Goal: Communication & Community: Answer question/provide support

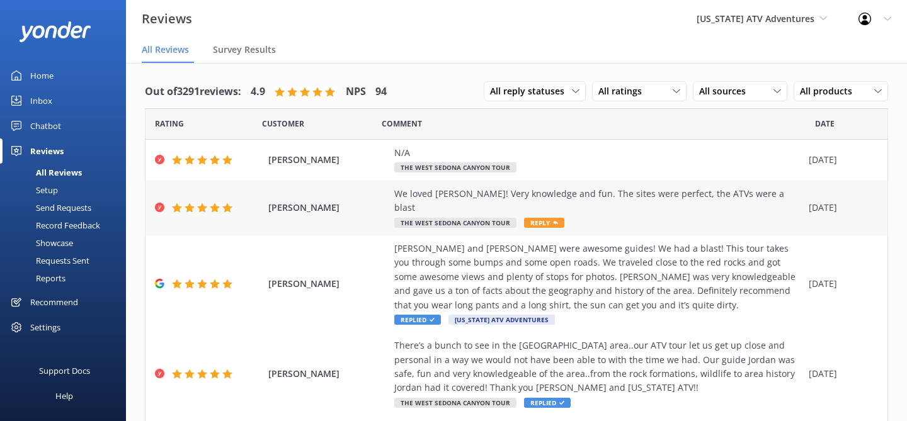
click at [657, 197] on div "We loved [PERSON_NAME]! Very knowledge and fun. The sites were perfect, the ATV…" at bounding box center [598, 201] width 408 height 28
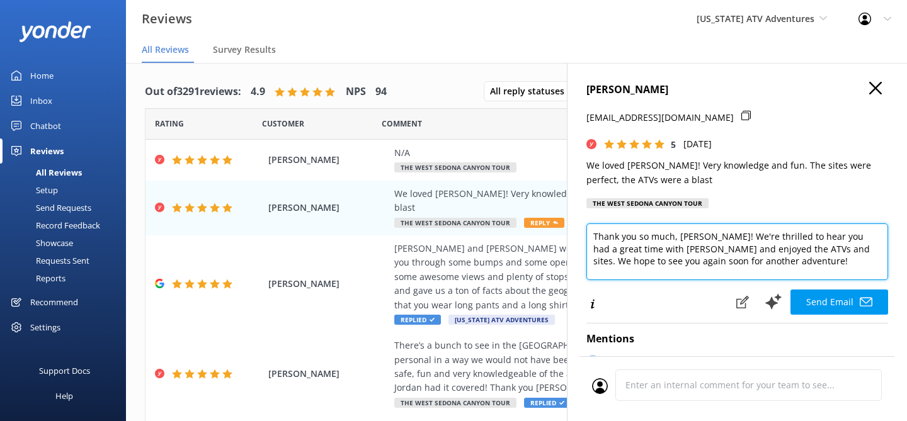
click at [715, 264] on textarea "Thank you so much, [PERSON_NAME]! We're thrilled to hear you had a great time w…" at bounding box center [737, 252] width 302 height 57
type textarea "Thank you so much, [PERSON_NAME]! We're thrilled to hear you had a great time w…"
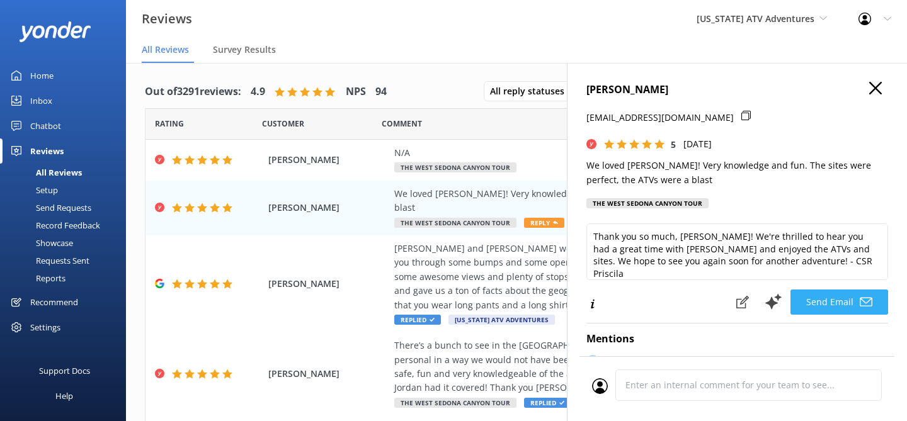
click at [831, 300] on button "Send Email" at bounding box center [839, 302] width 98 height 25
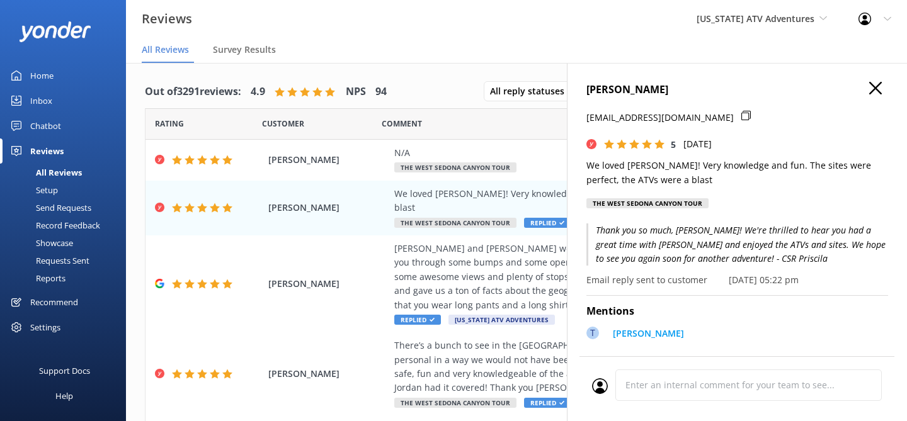
click at [874, 92] on icon "button" at bounding box center [875, 88] width 13 height 13
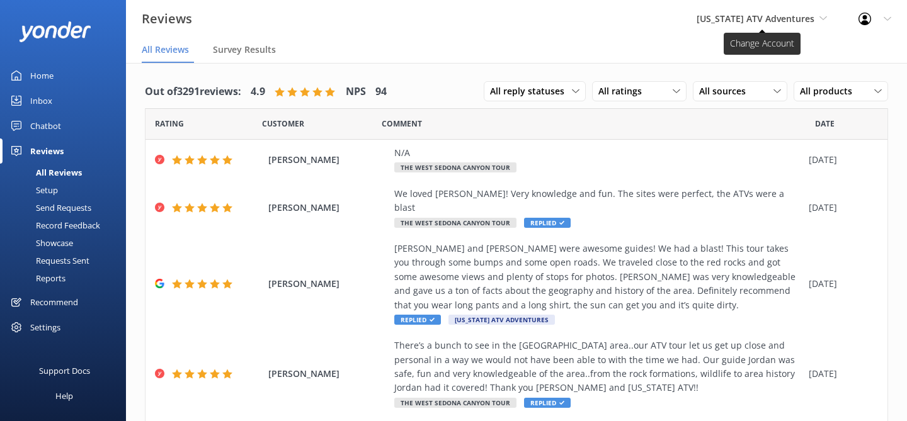
click at [791, 19] on span "[US_STATE] ATV Adventures" at bounding box center [756, 19] width 118 height 12
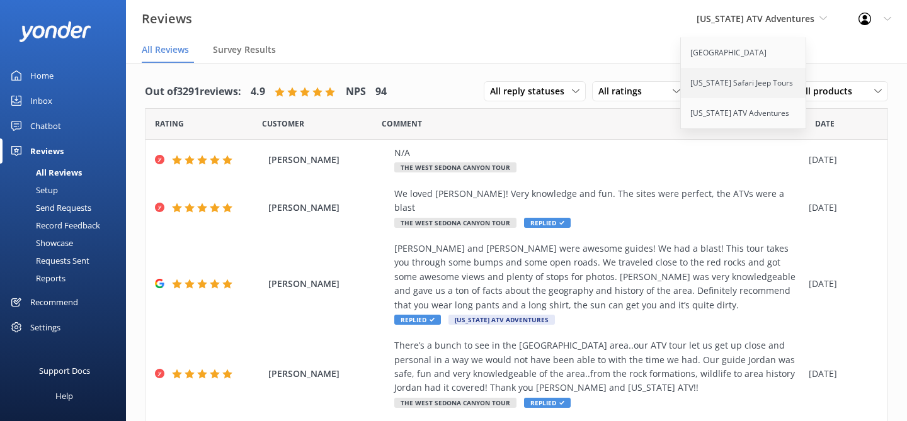
click at [745, 88] on link "[US_STATE] Safari Jeep Tours" at bounding box center [744, 83] width 126 height 30
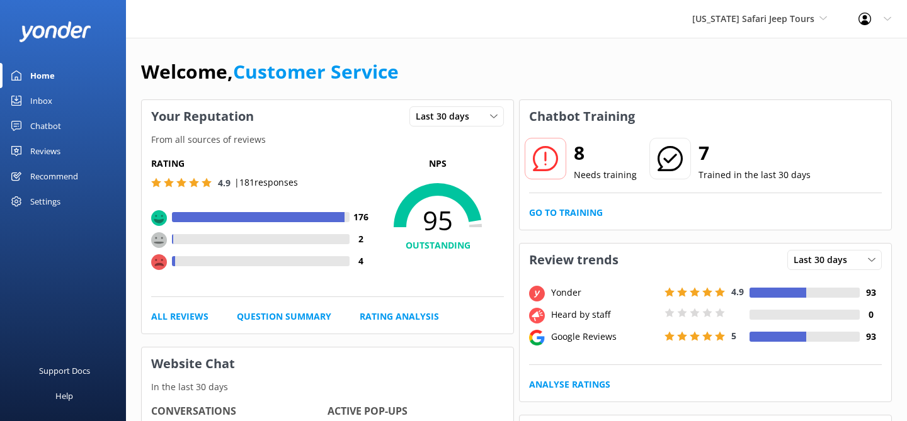
click at [47, 148] on div "Reviews" at bounding box center [45, 151] width 30 height 25
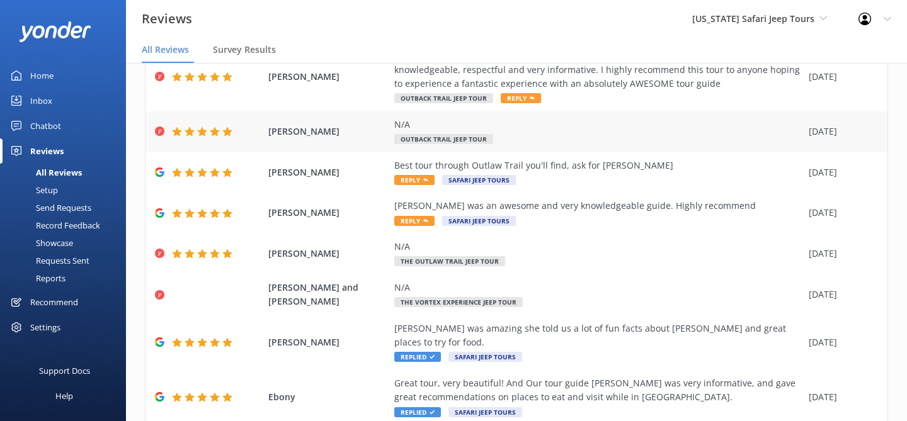
scroll to position [142, 0]
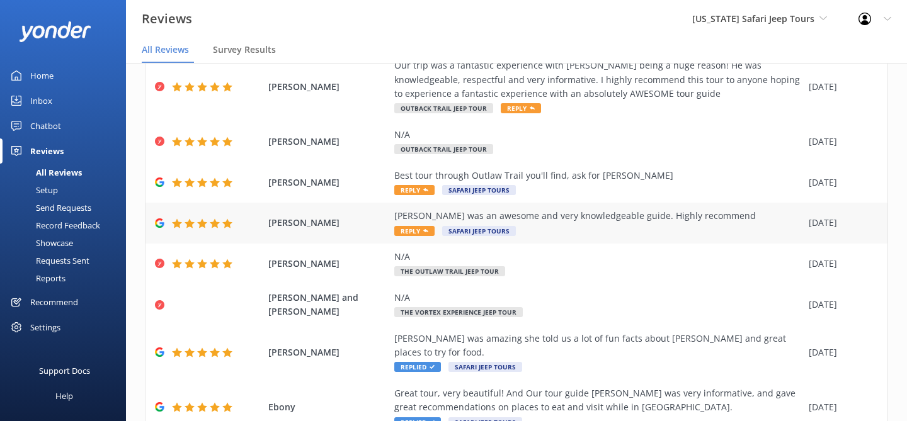
click at [547, 229] on div "[PERSON_NAME] was an awesome and very knowledgeable guide. Highly recommend Rep…" at bounding box center [598, 223] width 408 height 28
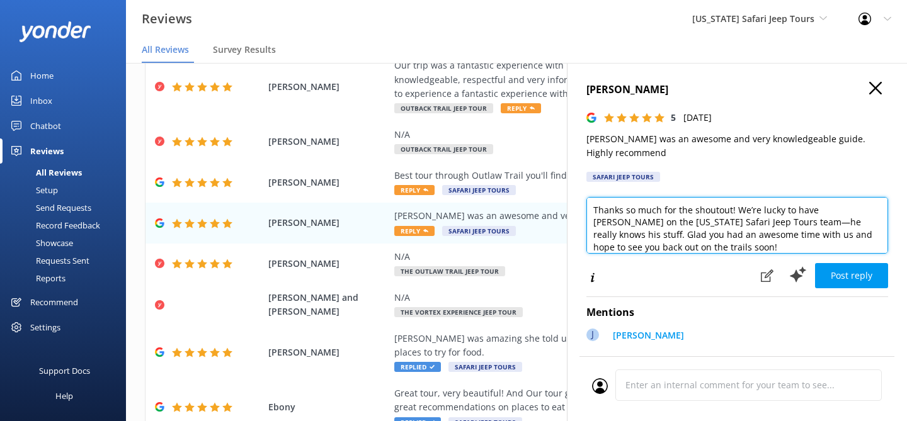
click at [707, 234] on textarea "Thanks so much for the shoutout! We’re lucky to have [PERSON_NAME] on the [US_S…" at bounding box center [737, 225] width 302 height 57
type textarea "Thanks so much for the shoutout! We’re lucky to have [PERSON_NAME] on the [US_S…"
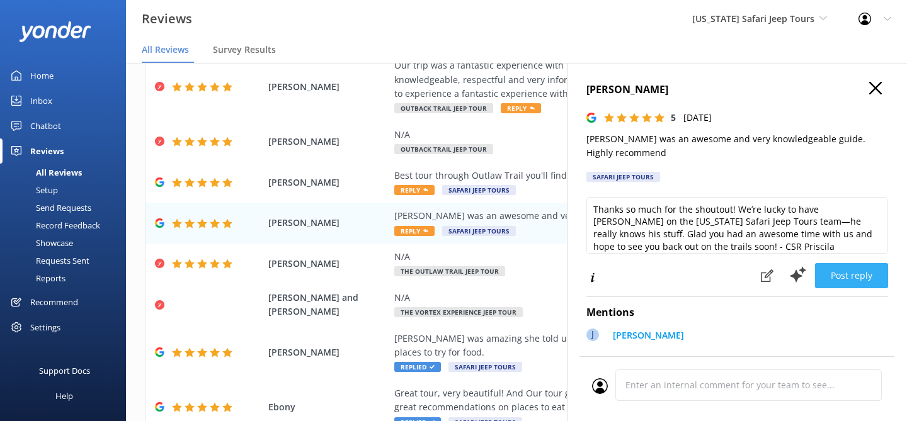
click at [844, 263] on button "Post reply" at bounding box center [851, 275] width 73 height 25
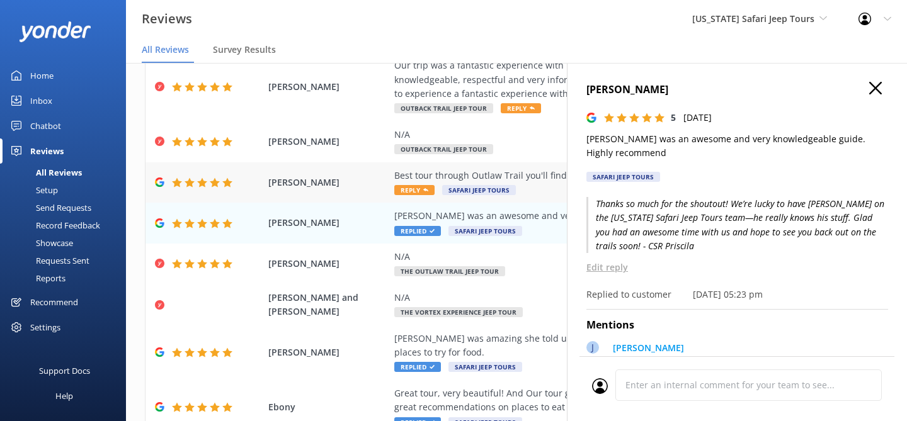
click at [546, 178] on div "Best tour through Outlaw Trail you'll find, ask for [PERSON_NAME]" at bounding box center [598, 176] width 408 height 14
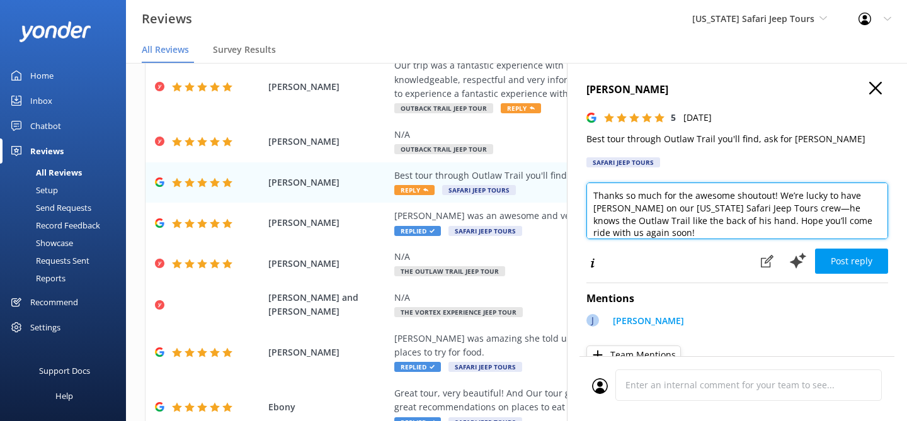
click at [860, 220] on textarea "Thanks so much for the awesome shoutout! We’re lucky to have [PERSON_NAME] on o…" at bounding box center [737, 211] width 302 height 57
type textarea "Thanks so much for the awesome shoutout! We’re lucky to have [PERSON_NAME] on o…"
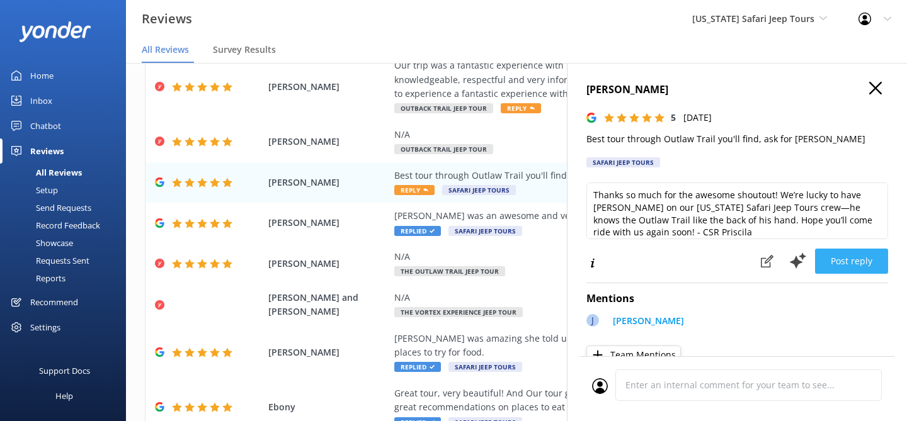
click at [858, 262] on button "Post reply" at bounding box center [851, 261] width 73 height 25
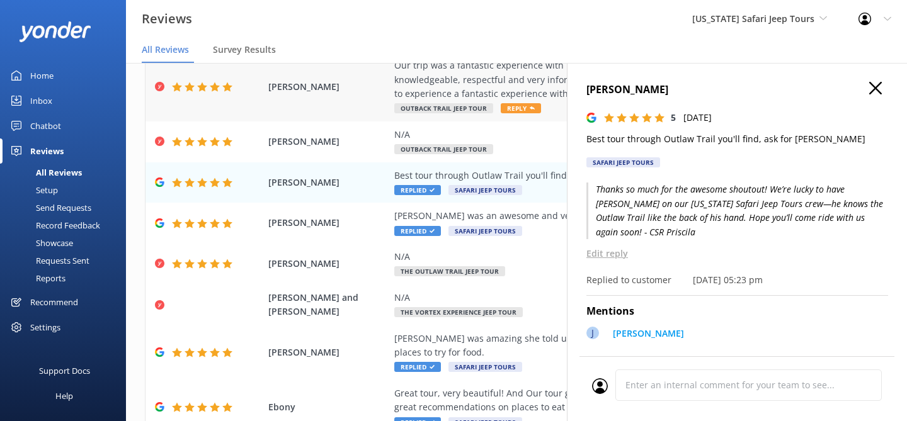
click at [518, 78] on div "Our trip was a fantastic experience with [PERSON_NAME] being a huge reason! He …" at bounding box center [598, 80] width 408 height 42
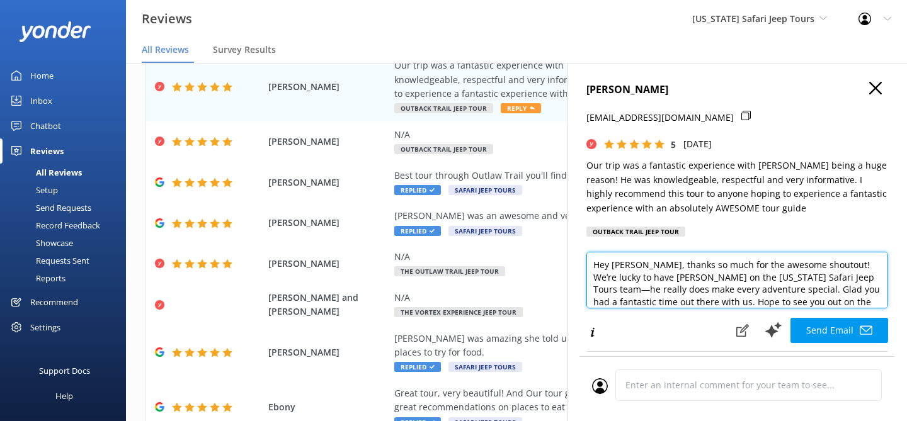
click at [833, 309] on textarea "Hey [PERSON_NAME], thanks so much for the awesome shoutout! We’re lucky to have…" at bounding box center [737, 280] width 302 height 57
type textarea "Hey [PERSON_NAME], thanks so much for the awesome shoutout! We’re lucky to have…"
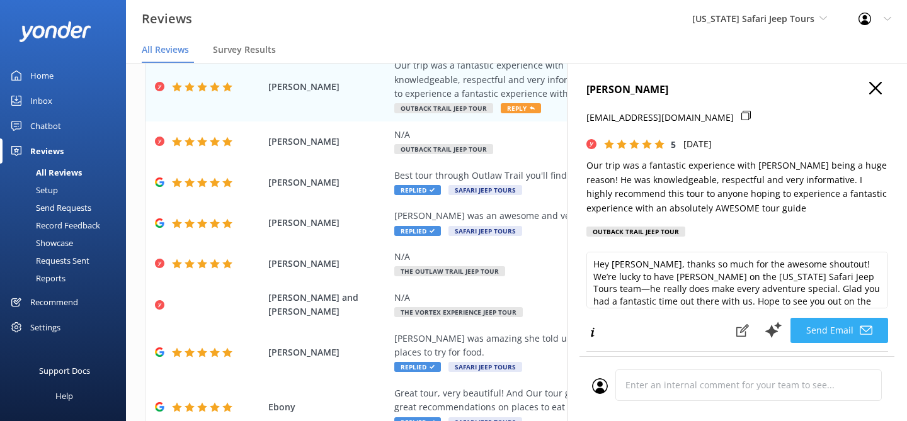
click at [829, 343] on button "Send Email" at bounding box center [839, 330] width 98 height 25
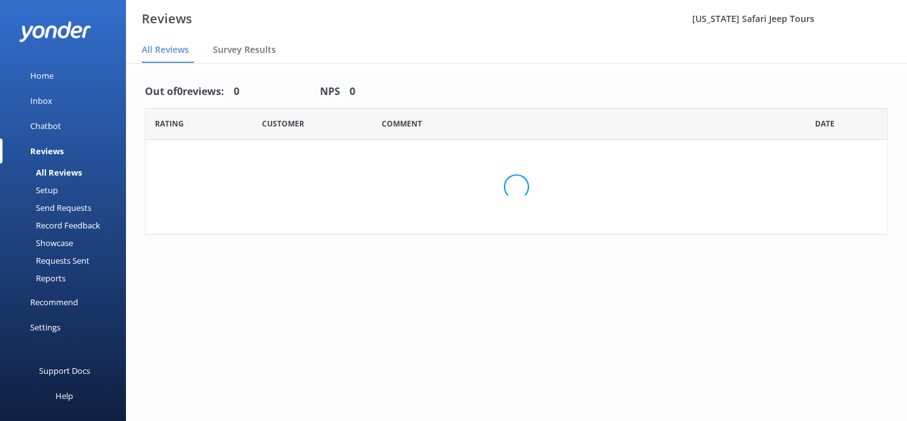
scroll to position [25, 0]
